Goal: Task Accomplishment & Management: Use online tool/utility

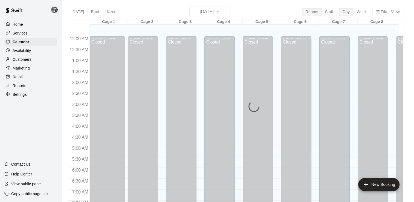
scroll to position [262, 0]
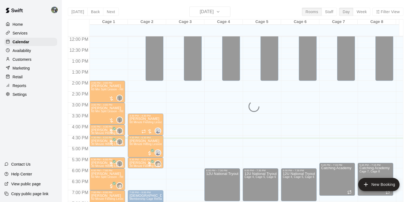
click at [227, 14] on div "Today Back Next Monday Aug 11 Rooms Staff Day Week Filter View Cage 1 11 Mon Ca…" at bounding box center [235, 108] width 335 height 202
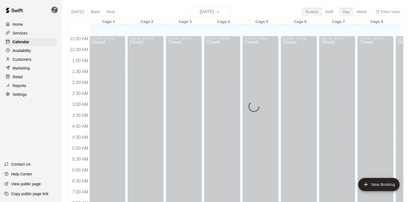
scroll to position [336, 0]
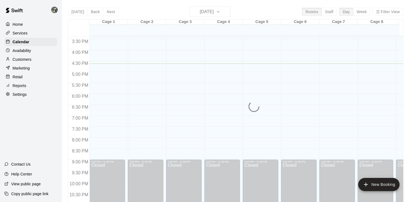
click at [226, 13] on div "[DATE] Back [DATE][DATE] Rooms Staff Day Week Filter View Cage 1 11 Mon Cage 2 …" at bounding box center [235, 108] width 335 height 202
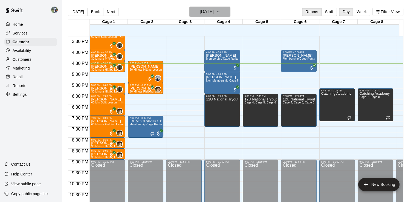
click at [220, 13] on icon "button" at bounding box center [218, 11] width 4 height 7
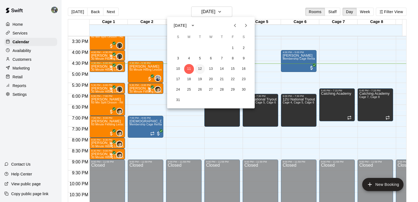
click at [198, 68] on button "12" at bounding box center [200, 69] width 10 height 10
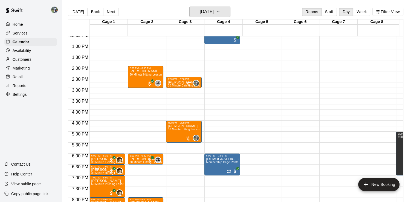
scroll to position [288, 0]
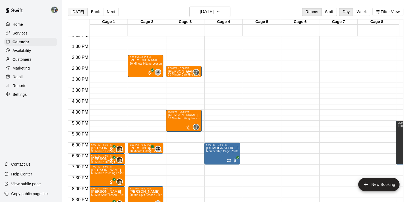
click at [77, 14] on button "[DATE]" at bounding box center [78, 12] width 20 height 8
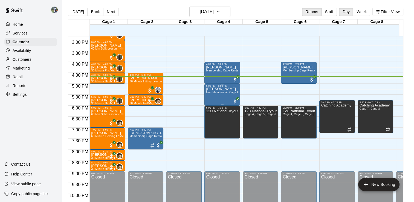
scroll to position [308, 0]
